Goal: Information Seeking & Learning: Learn about a topic

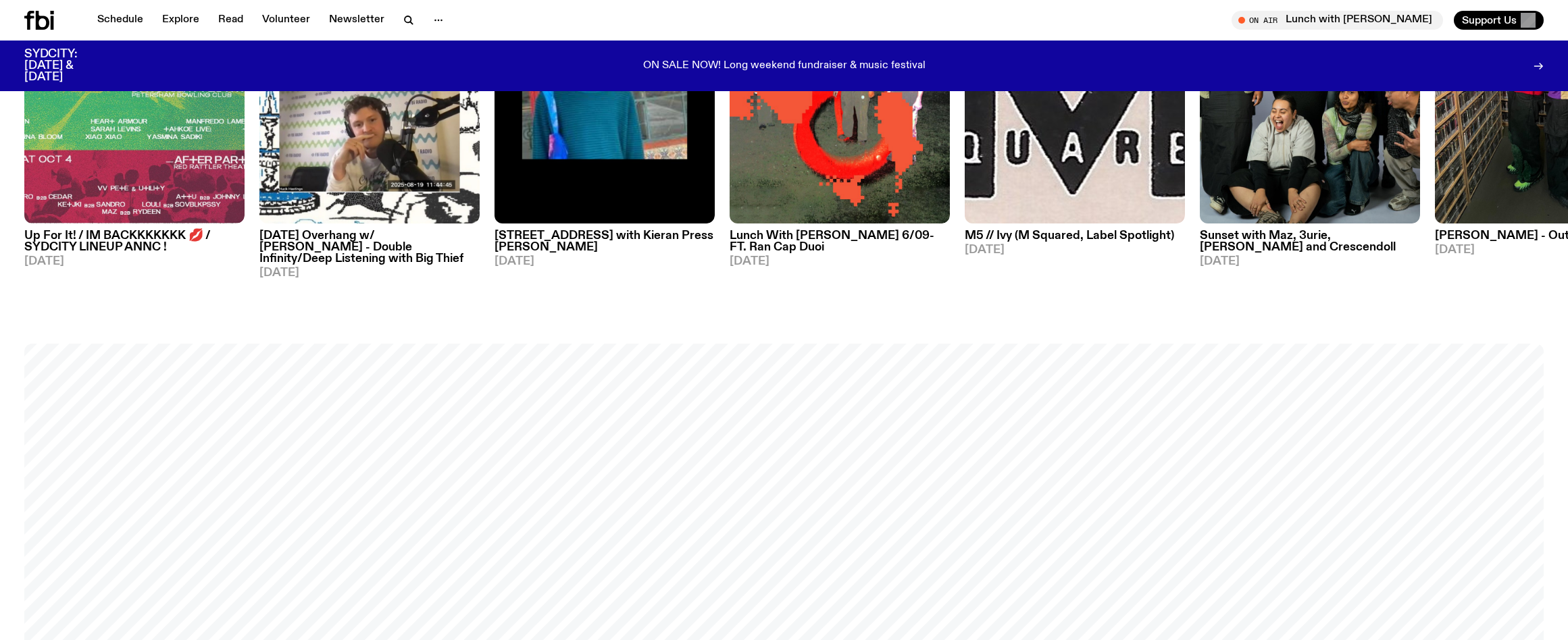
scroll to position [1013, 0]
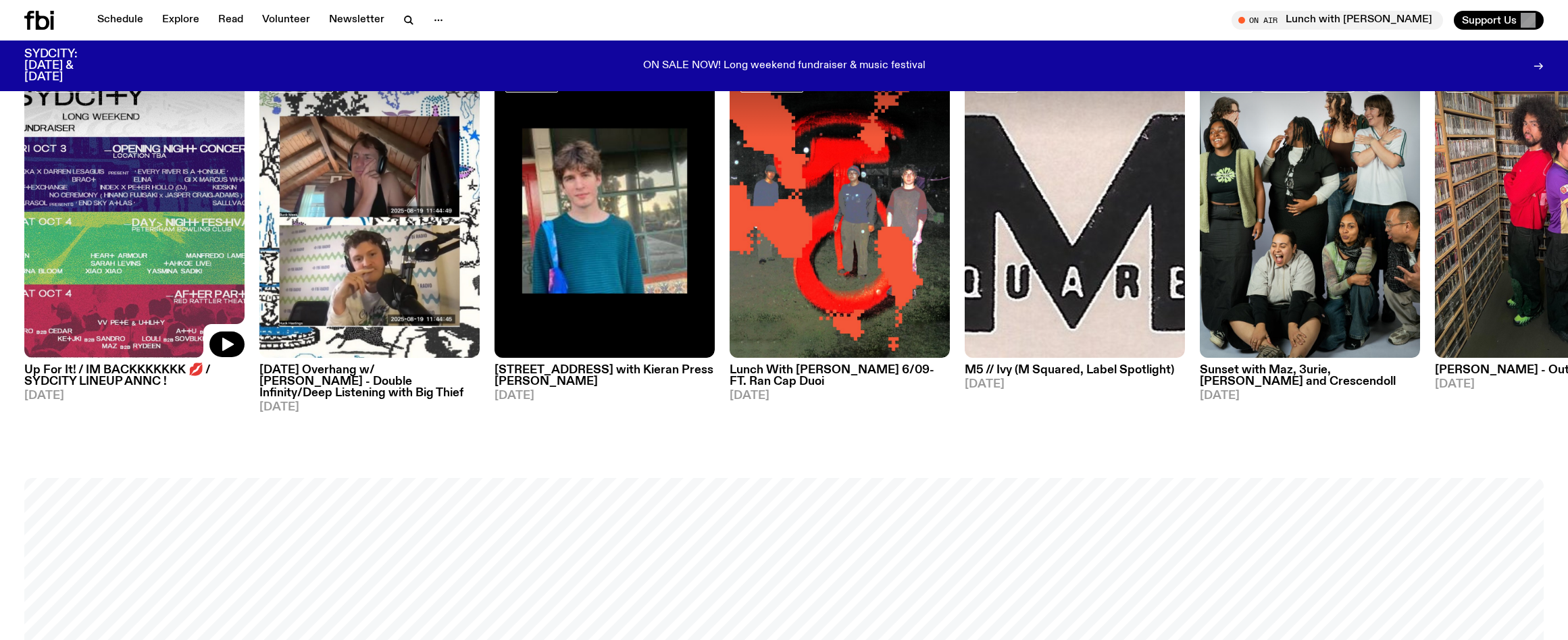
click at [118, 201] on img at bounding box center [134, 211] width 220 height 294
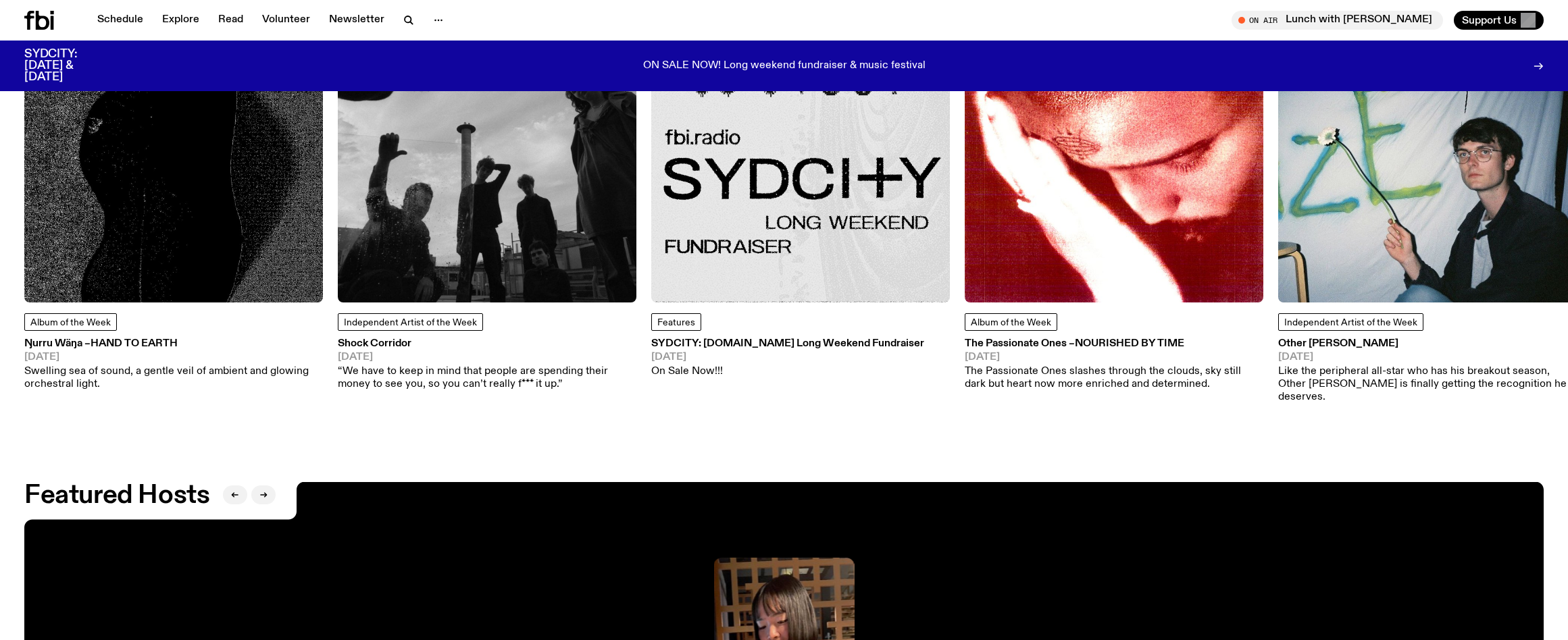
scroll to position [2305, 0]
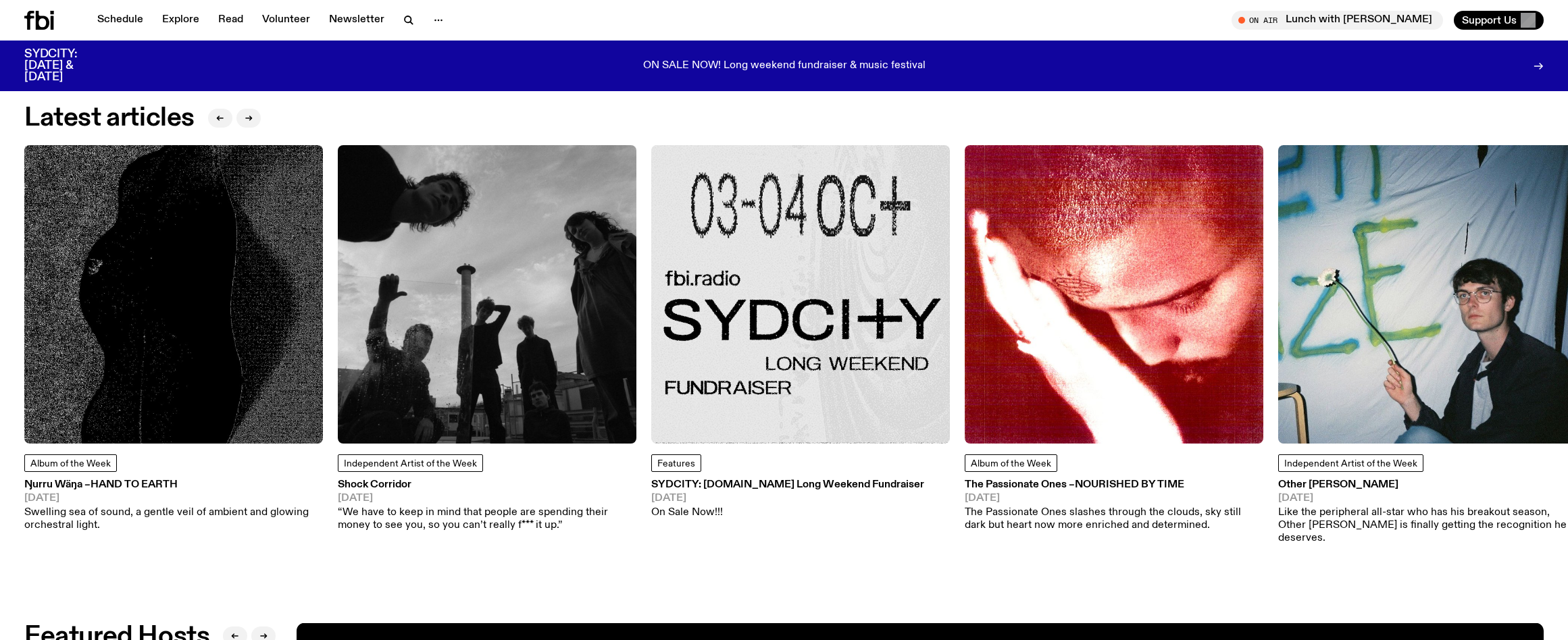
click at [42, 19] on icon at bounding box center [39, 20] width 30 height 19
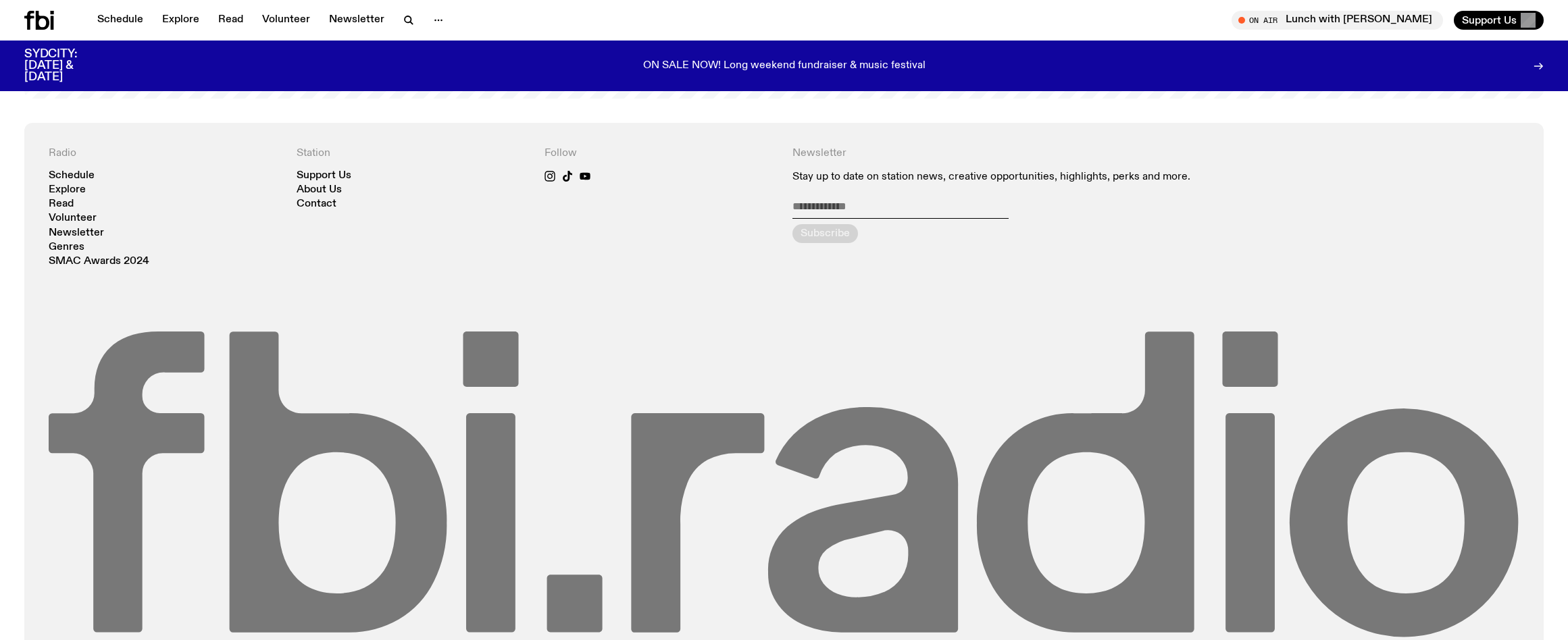
scroll to position [3634, 0]
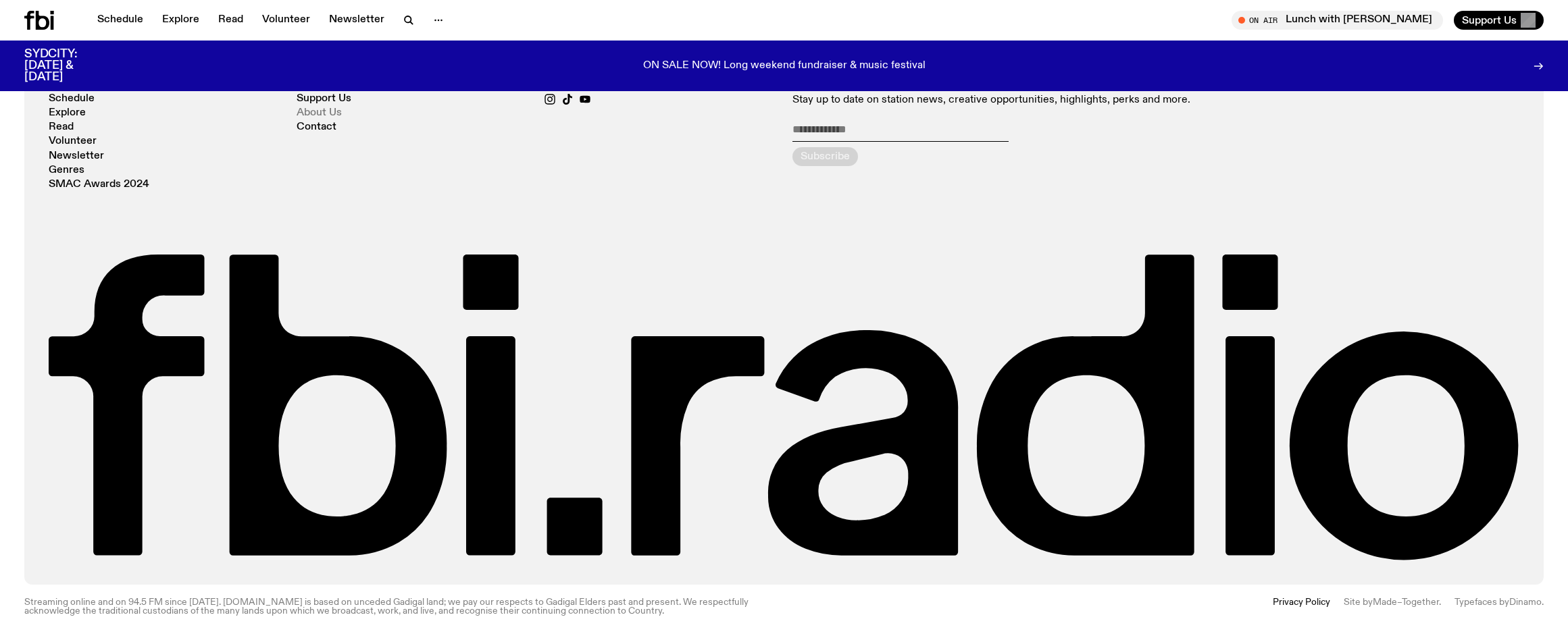
click at [306, 111] on link "About Us" at bounding box center [319, 113] width 45 height 10
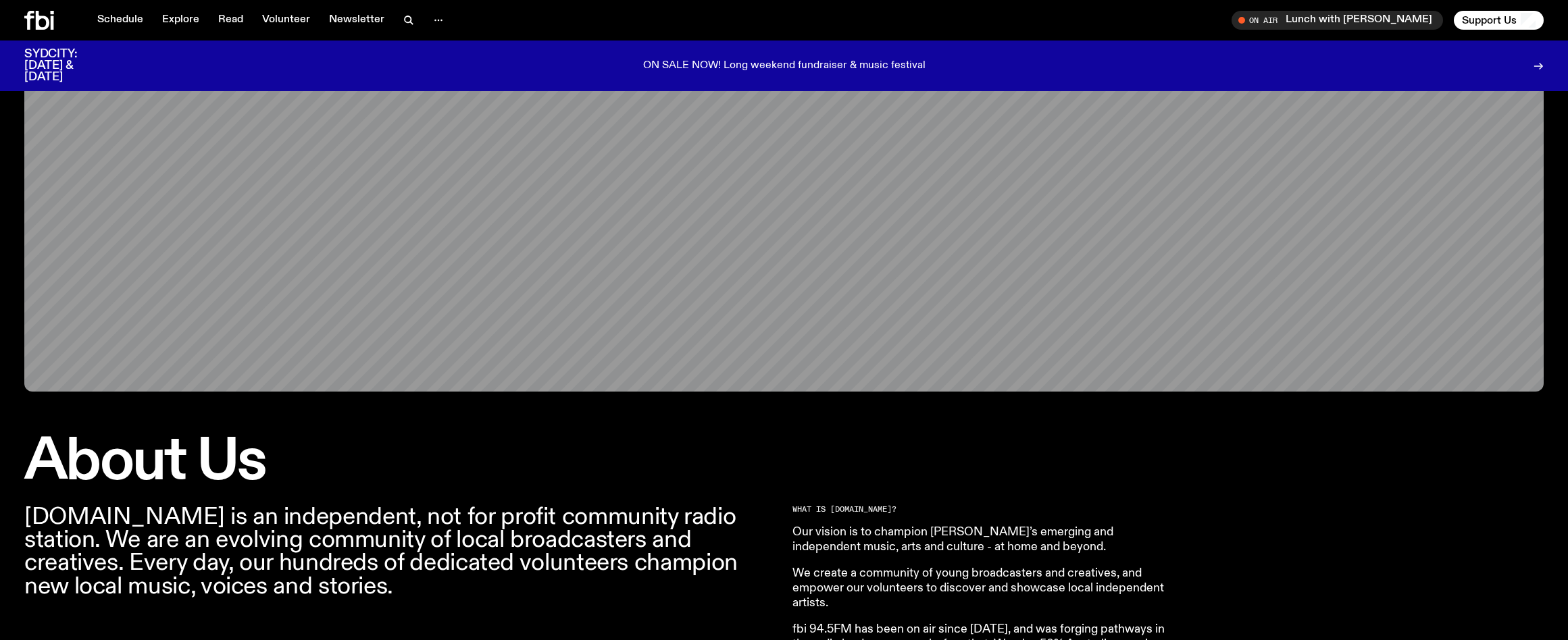
scroll to position [92, 0]
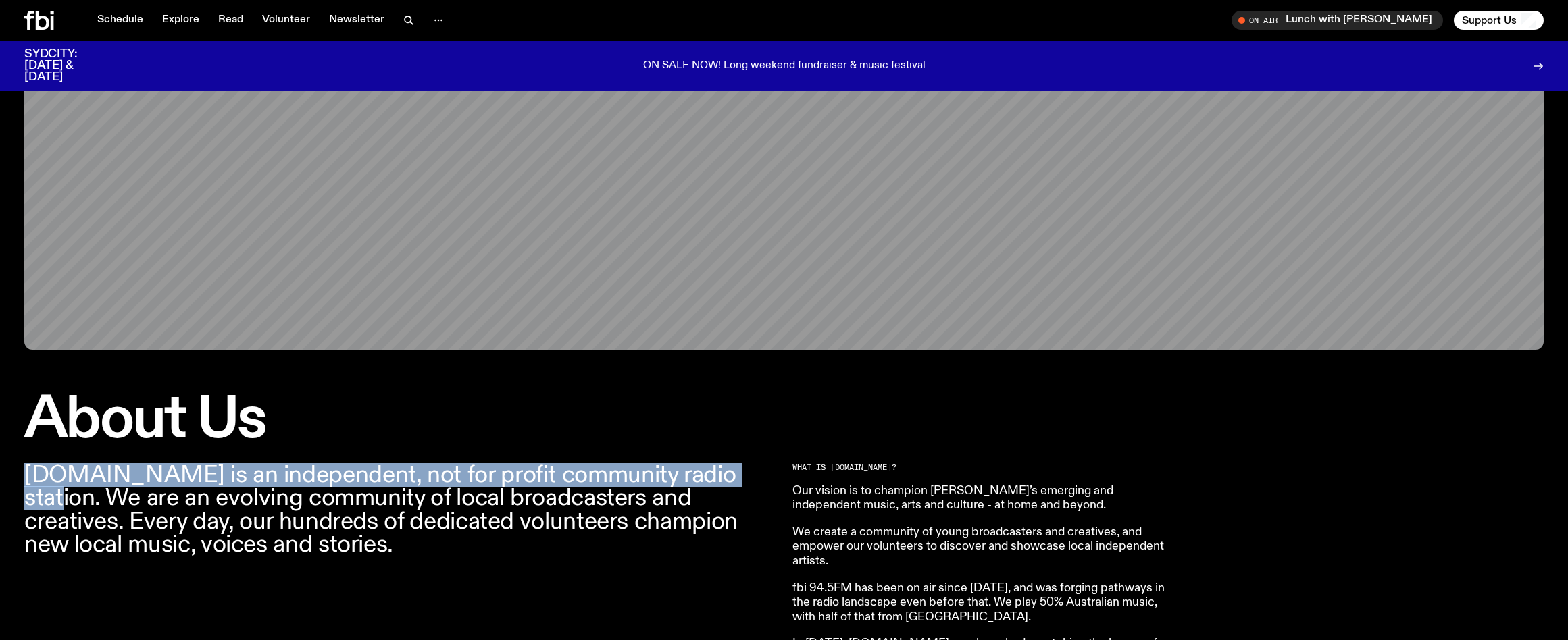
drag, startPoint x: 542, startPoint y: 462, endPoint x: 16, endPoint y: 471, distance: 526.1
copy p "[DOMAIN_NAME] is an independent, not for profit community radio station."
